Goal: Check status: Check status

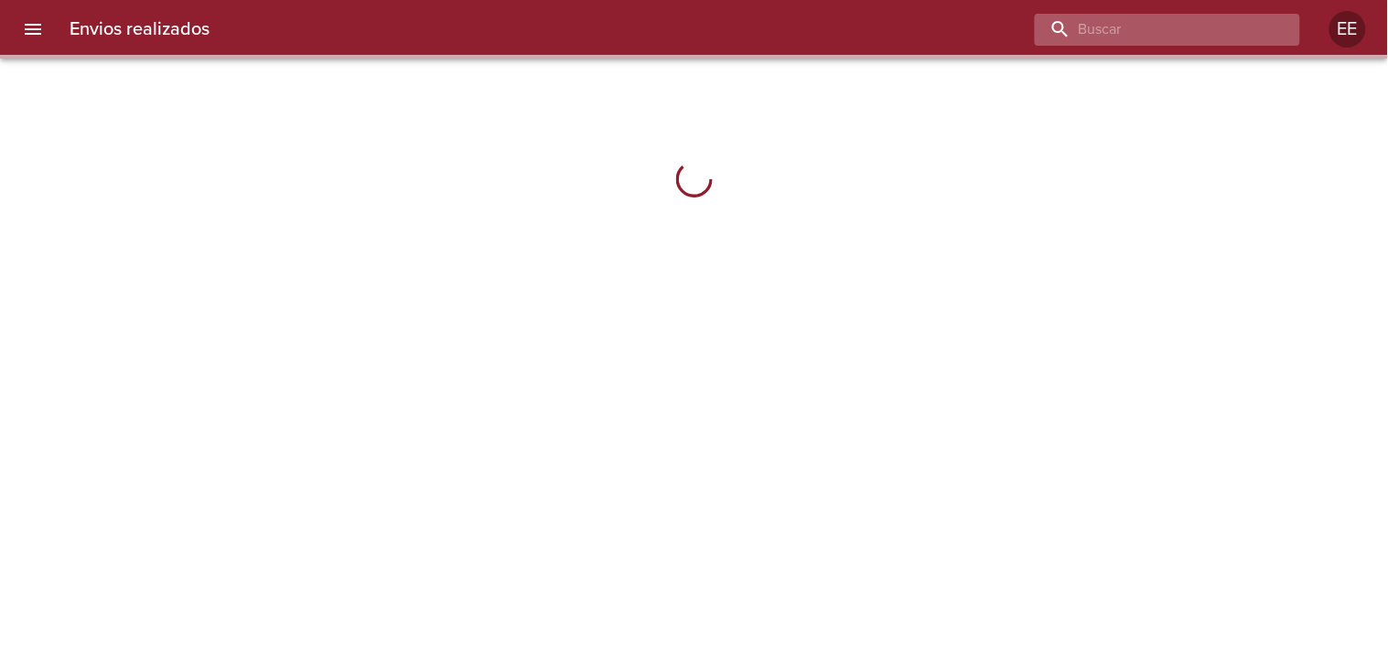
click at [1205, 38] on input "buscar" at bounding box center [1152, 30] width 234 height 32
paste input "[PERSON_NAME]"
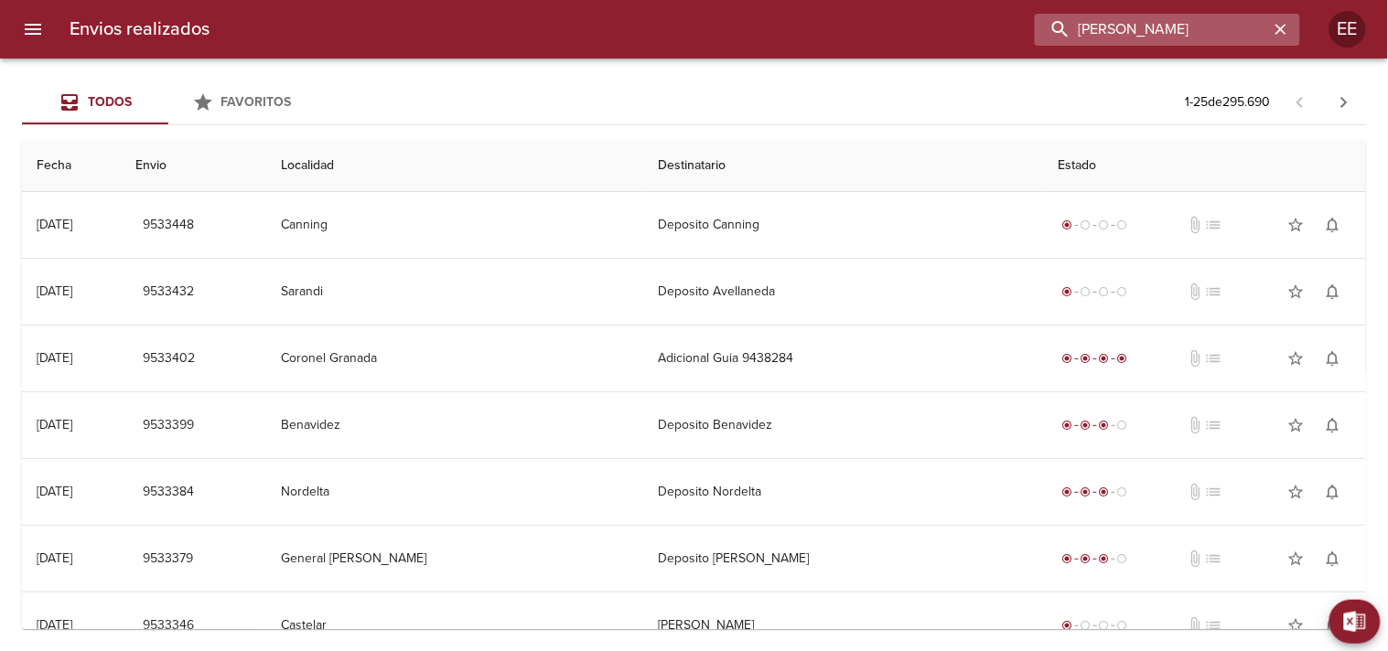
type input "[PERSON_NAME]"
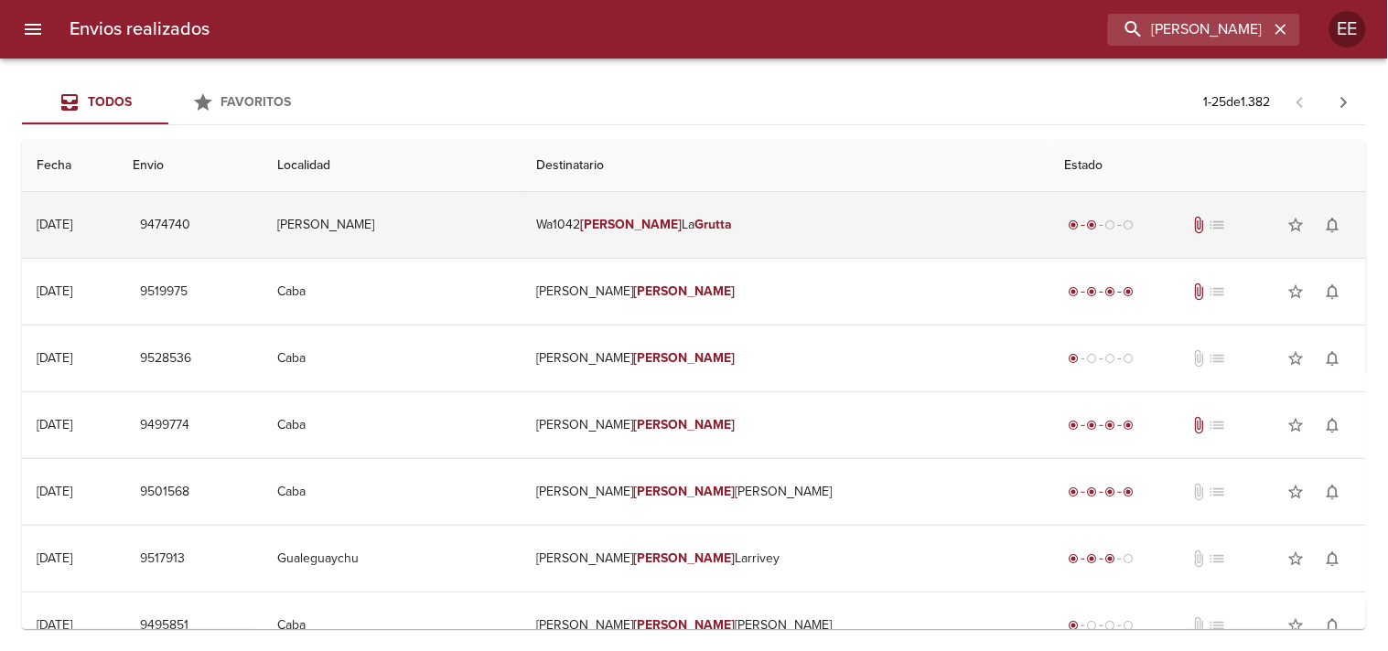
click at [682, 224] on em "[PERSON_NAME]" at bounding box center [632, 225] width 102 height 16
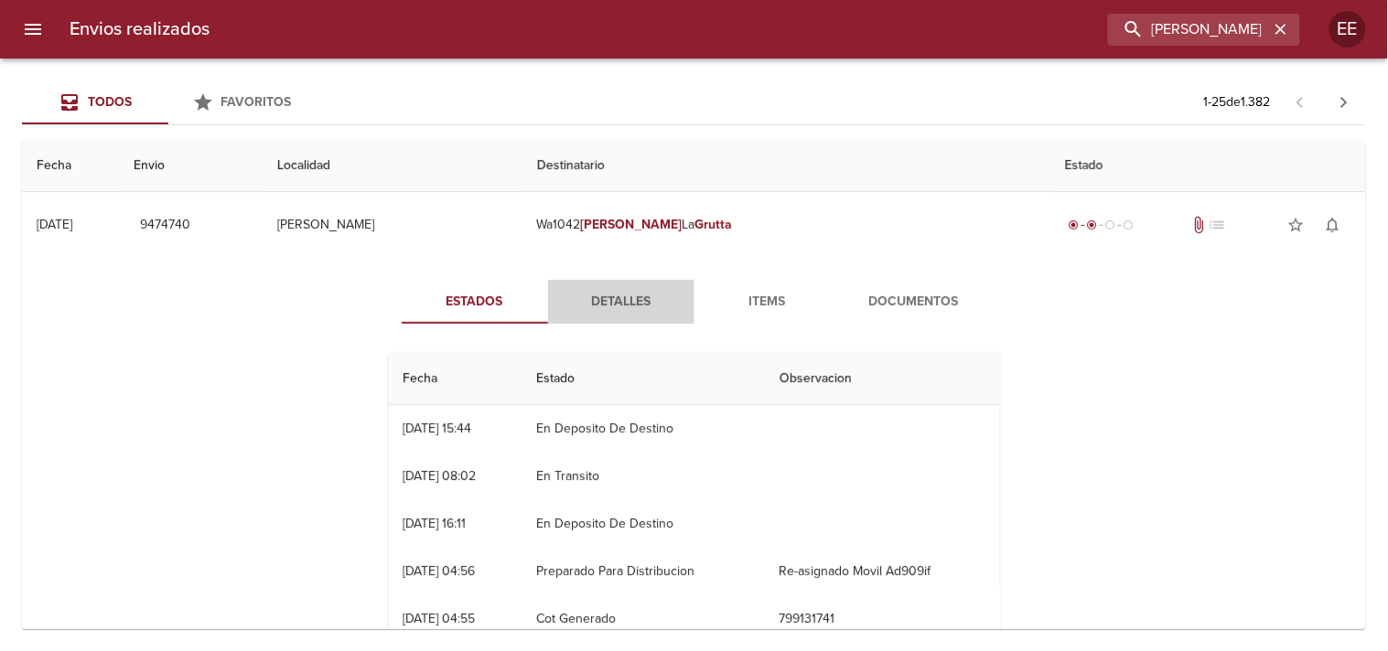
click at [598, 295] on span "Detalles" at bounding box center [621, 302] width 124 height 23
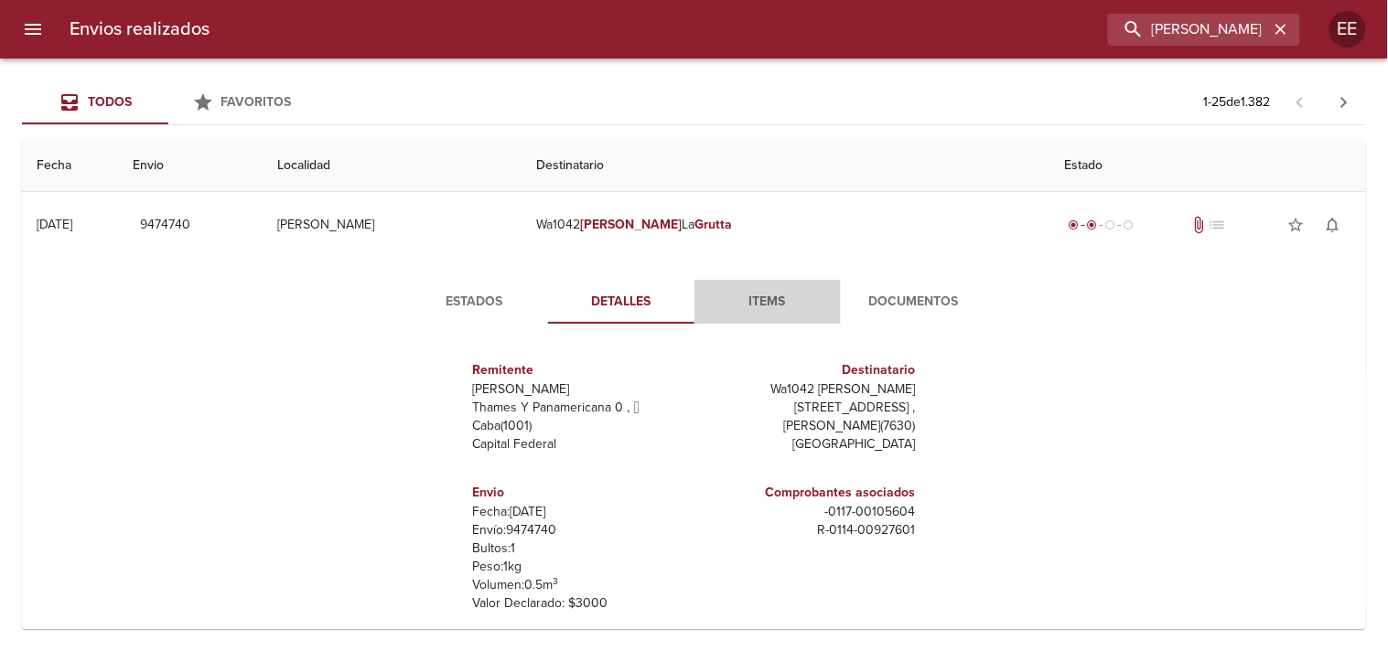
click at [763, 303] on span "Items" at bounding box center [767, 302] width 124 height 23
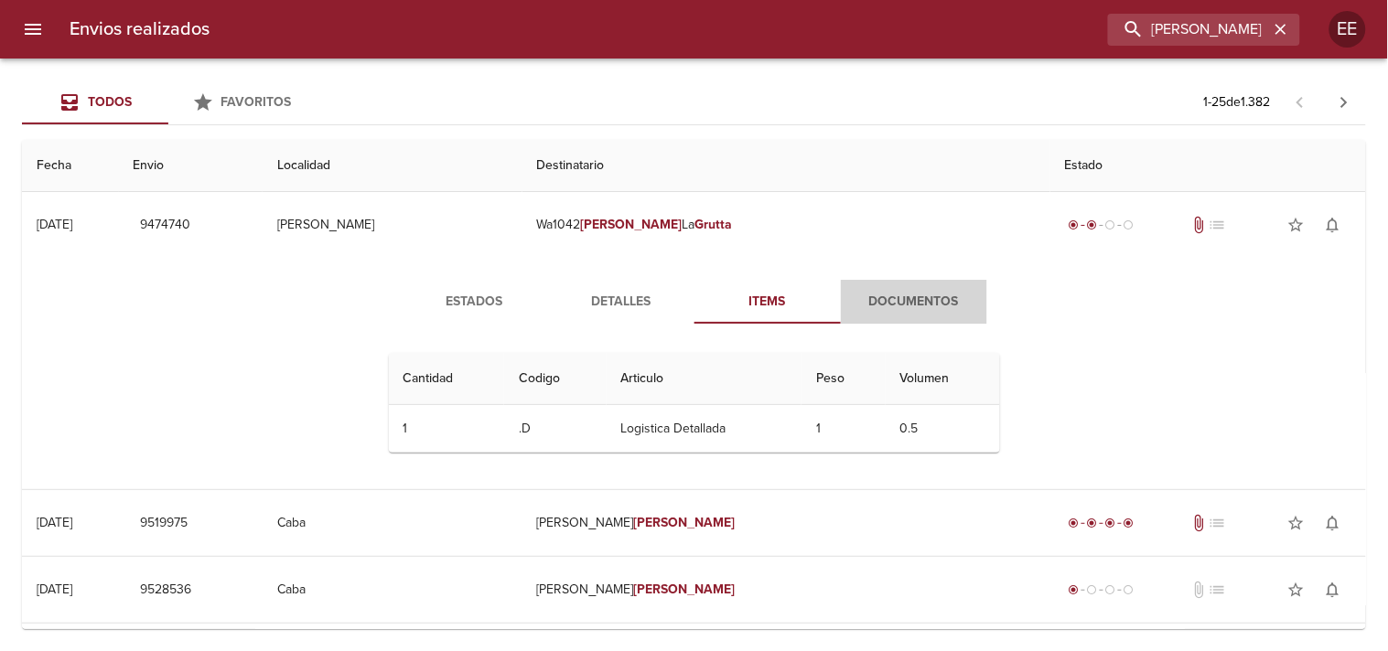
click at [901, 298] on span "Documentos" at bounding box center [914, 302] width 124 height 23
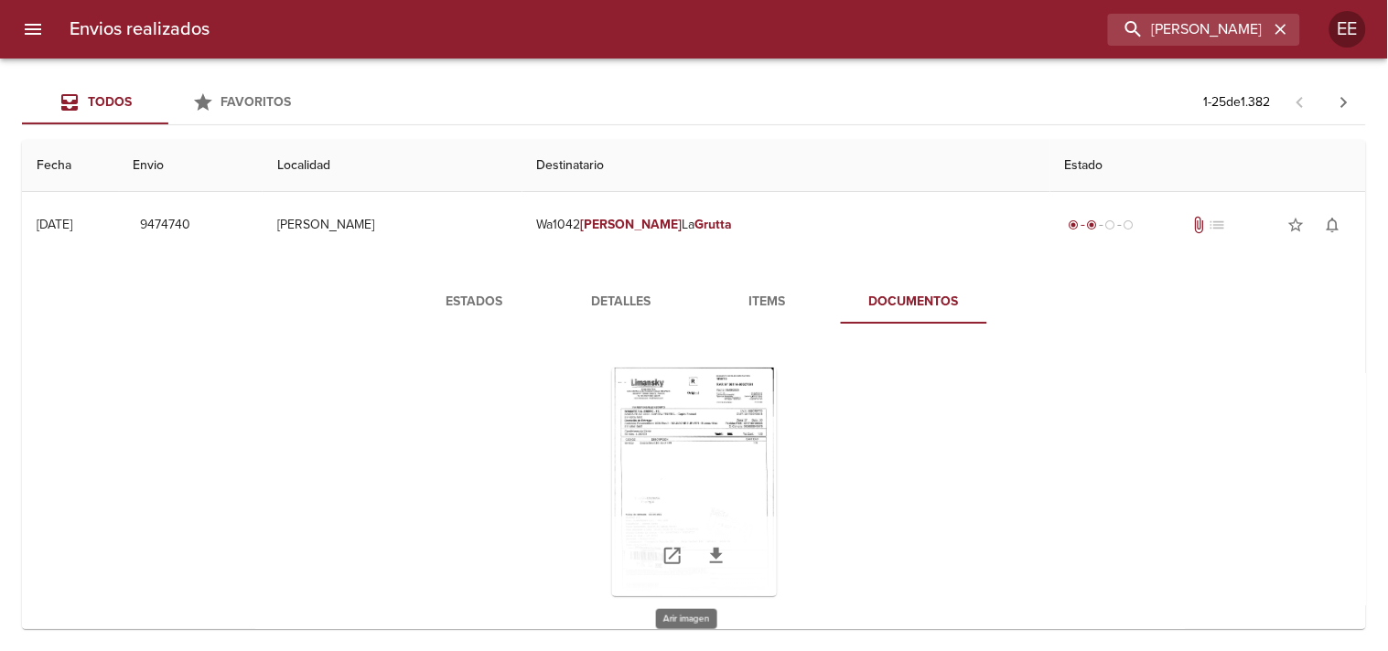
click at [660, 418] on div "Tabla de envíos del cliente" at bounding box center [694, 482] width 165 height 229
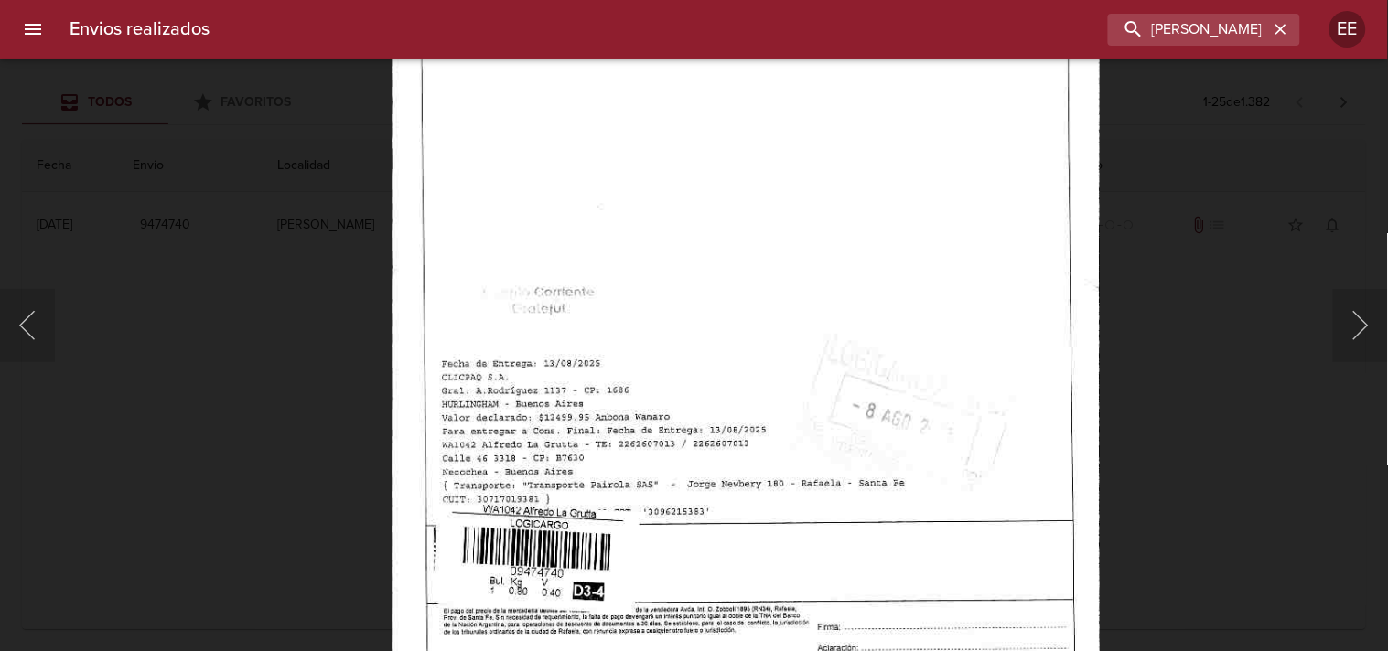
click at [1112, 416] on div "Lightbox" at bounding box center [694, 325] width 1388 height 651
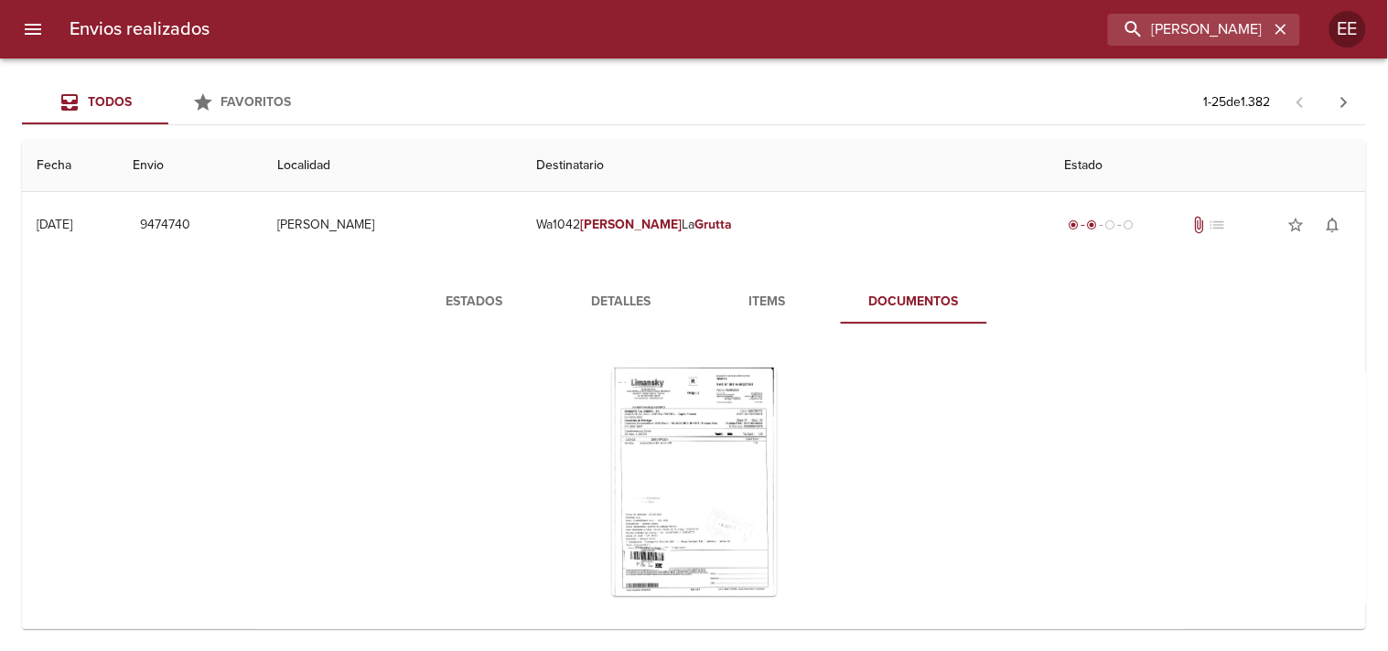
click at [478, 293] on span "Estados" at bounding box center [475, 302] width 124 height 23
